Goal: Information Seeking & Learning: Learn about a topic

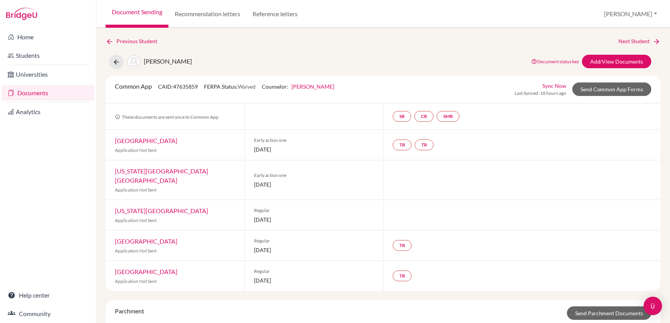
click at [176, 169] on link "Indiana University Bloomington" at bounding box center [161, 175] width 93 height 17
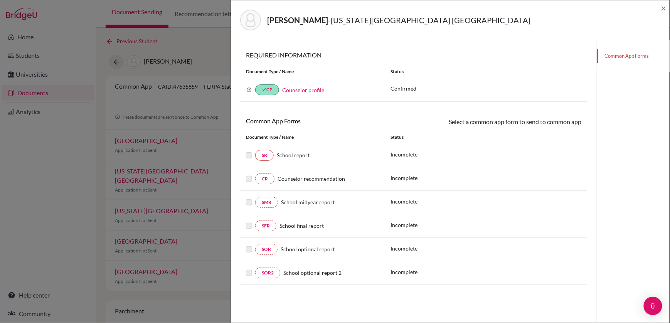
scroll to position [40, 0]
click at [665, 7] on span "×" at bounding box center [663, 7] width 5 height 11
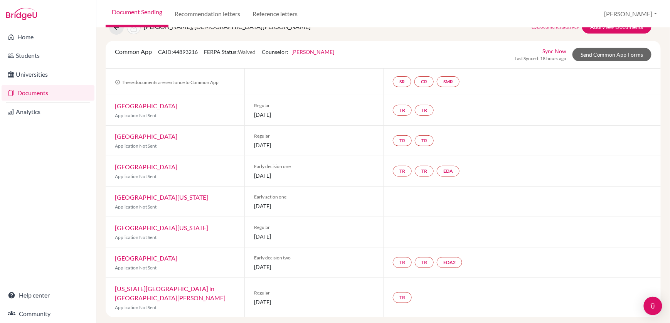
scroll to position [44, 0]
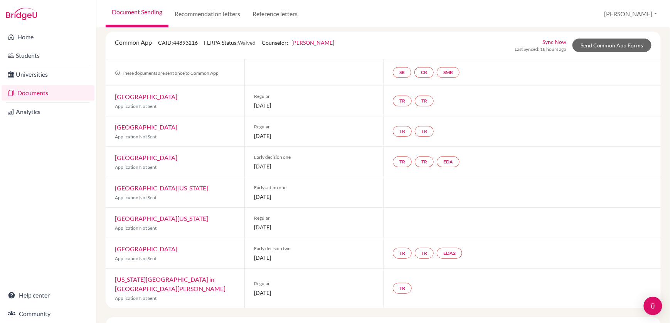
click at [172, 185] on link "[GEOGRAPHIC_DATA][US_STATE]" at bounding box center [161, 187] width 93 height 7
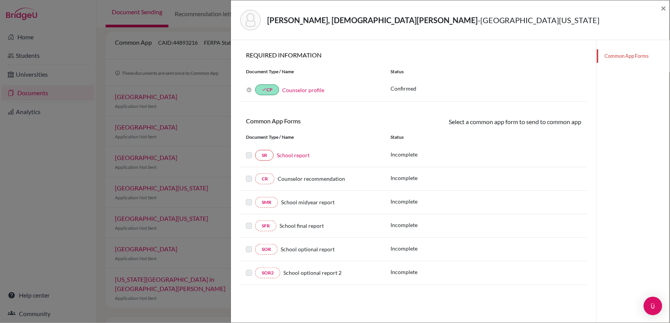
scroll to position [40, 0]
click at [264, 250] on link "SOR" at bounding box center [266, 249] width 22 height 11
click at [661, 8] on span "×" at bounding box center [663, 7] width 5 height 11
